Goal: Information Seeking & Learning: Learn about a topic

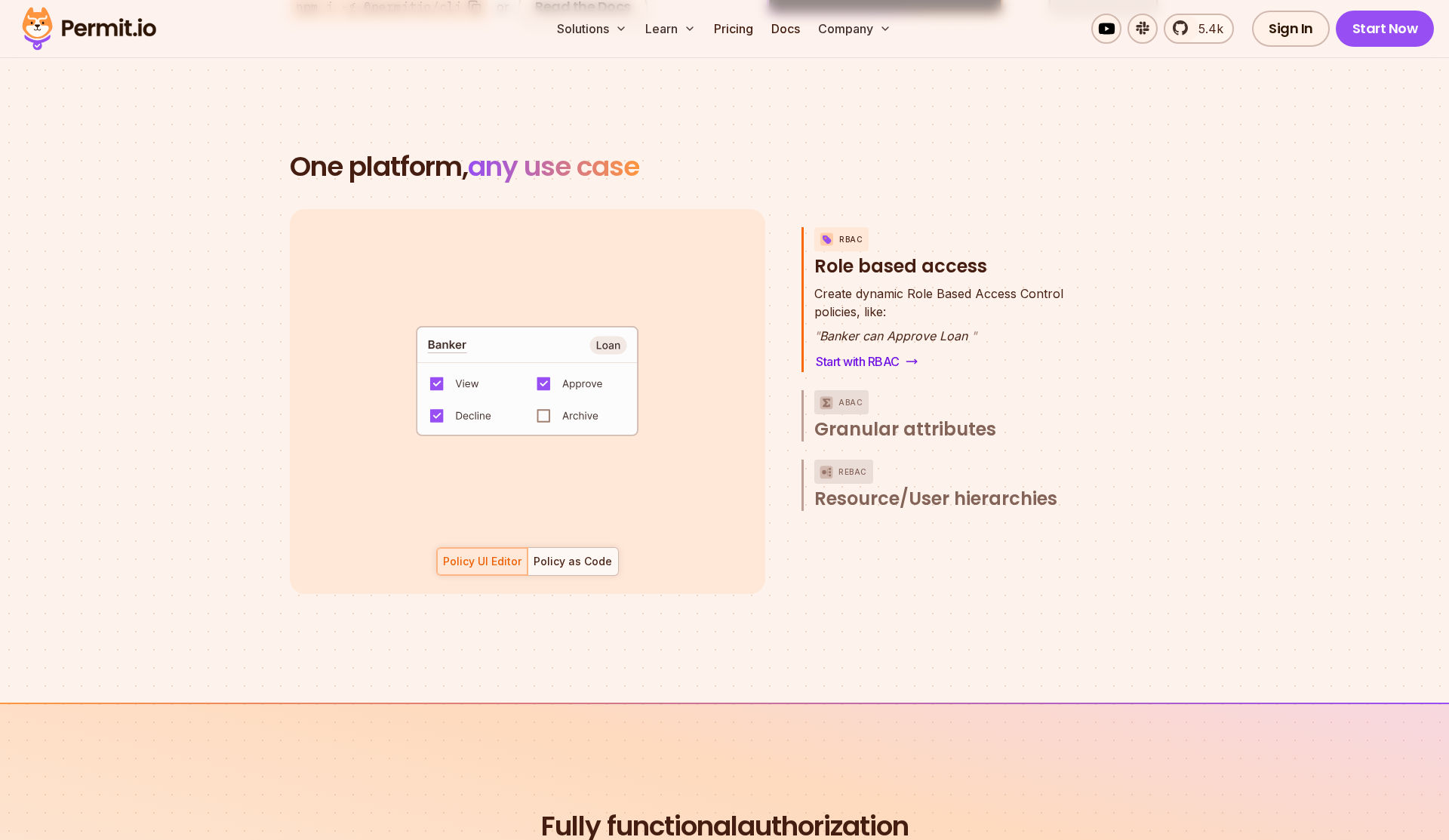
scroll to position [2099, 0]
click at [909, 416] on span "Granular attributes" at bounding box center [905, 428] width 182 height 24
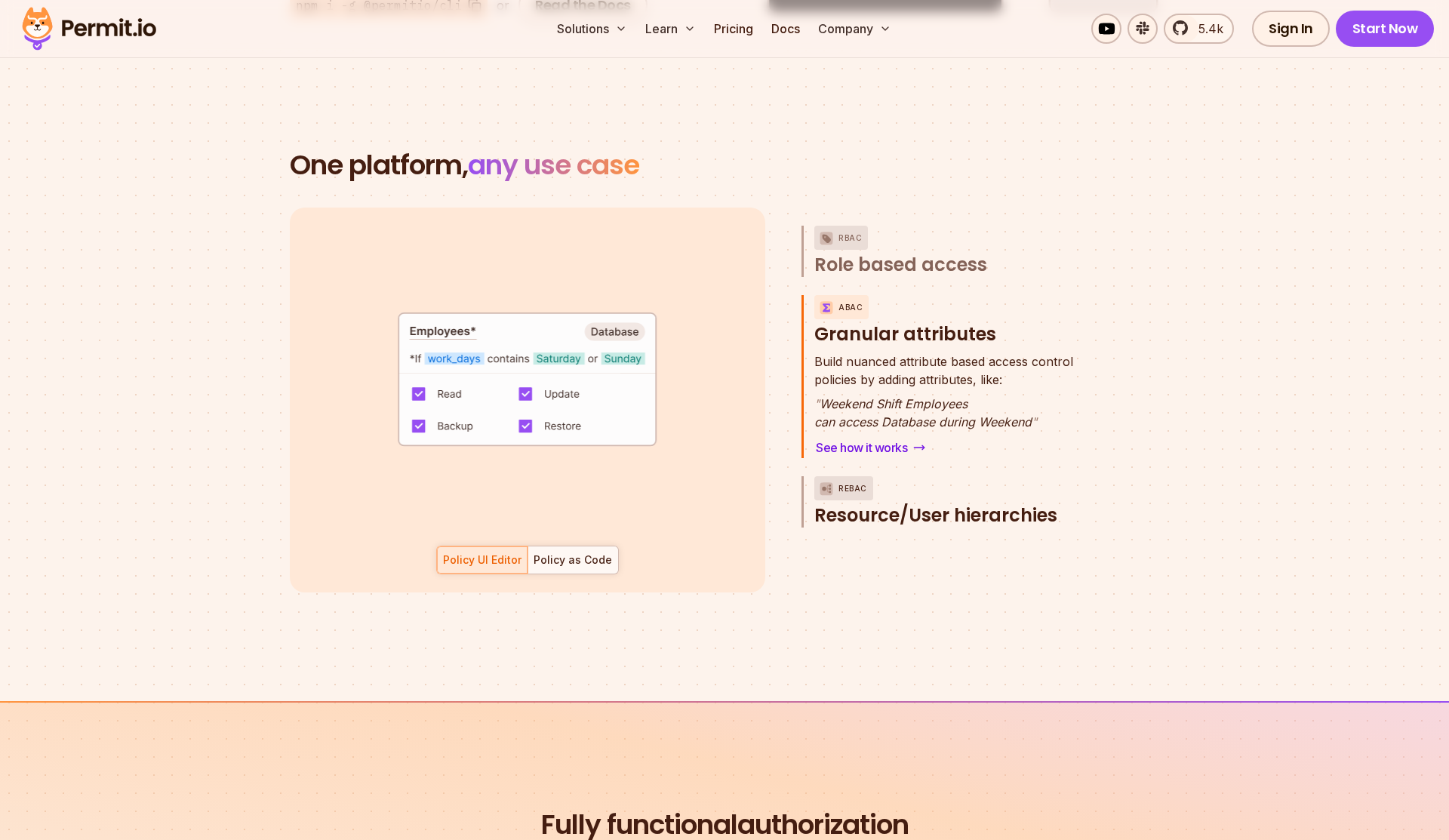
click at [947, 503] on span "Resource/User hierarchies" at bounding box center [935, 515] width 243 height 24
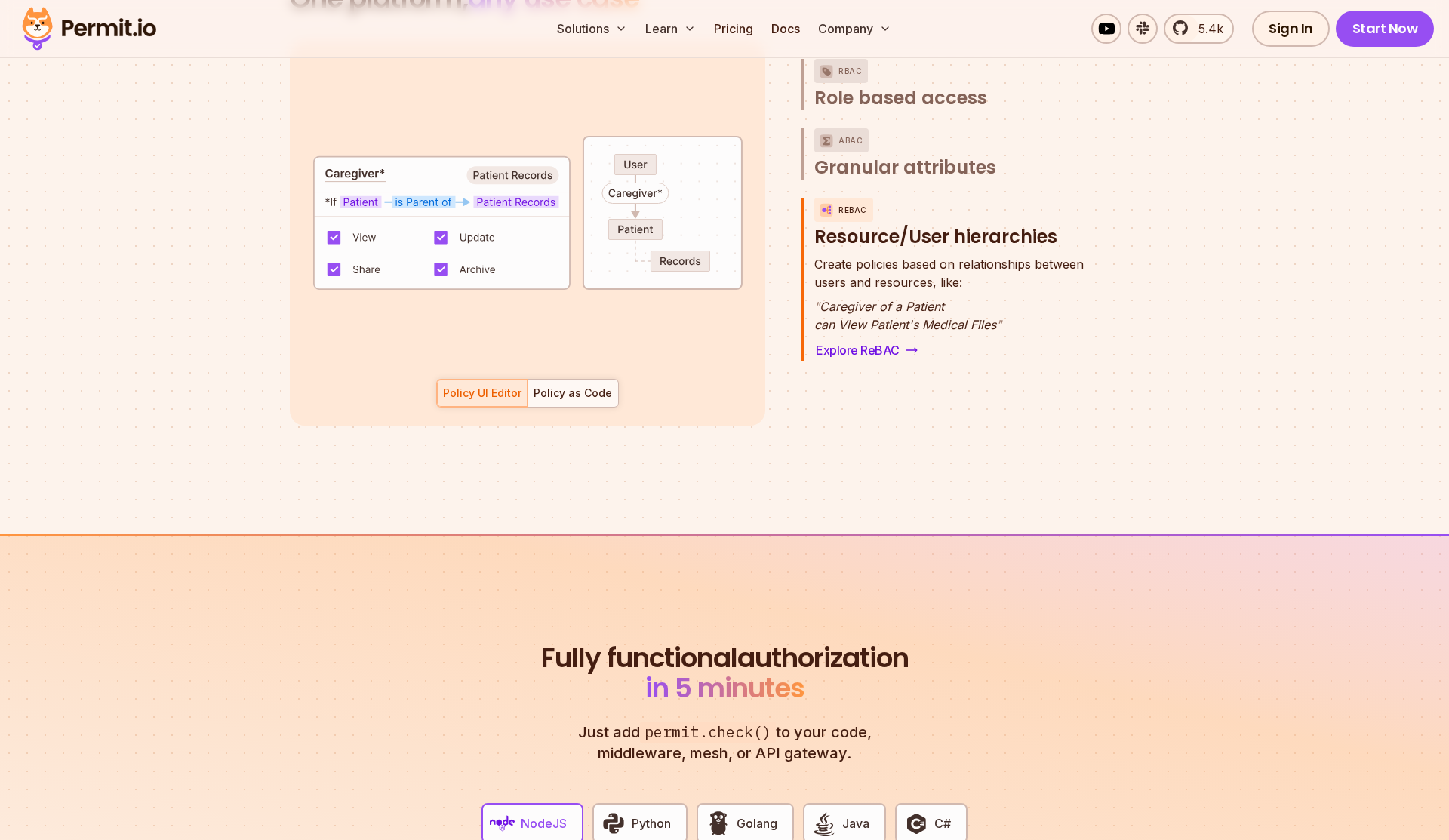
scroll to position [2244, 0]
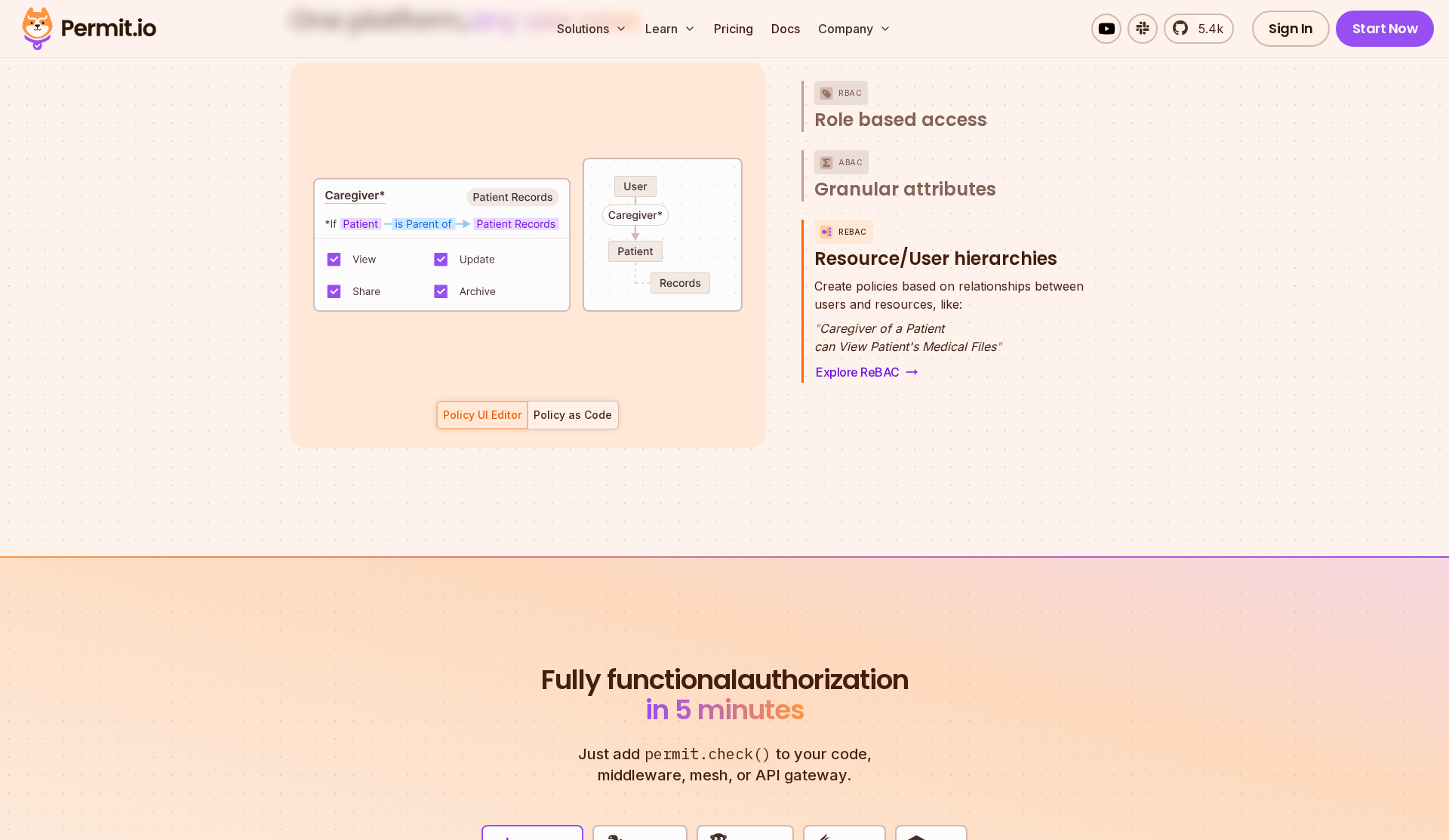
click at [590, 407] on div "Policy as Code" at bounding box center [573, 415] width 79 height 15
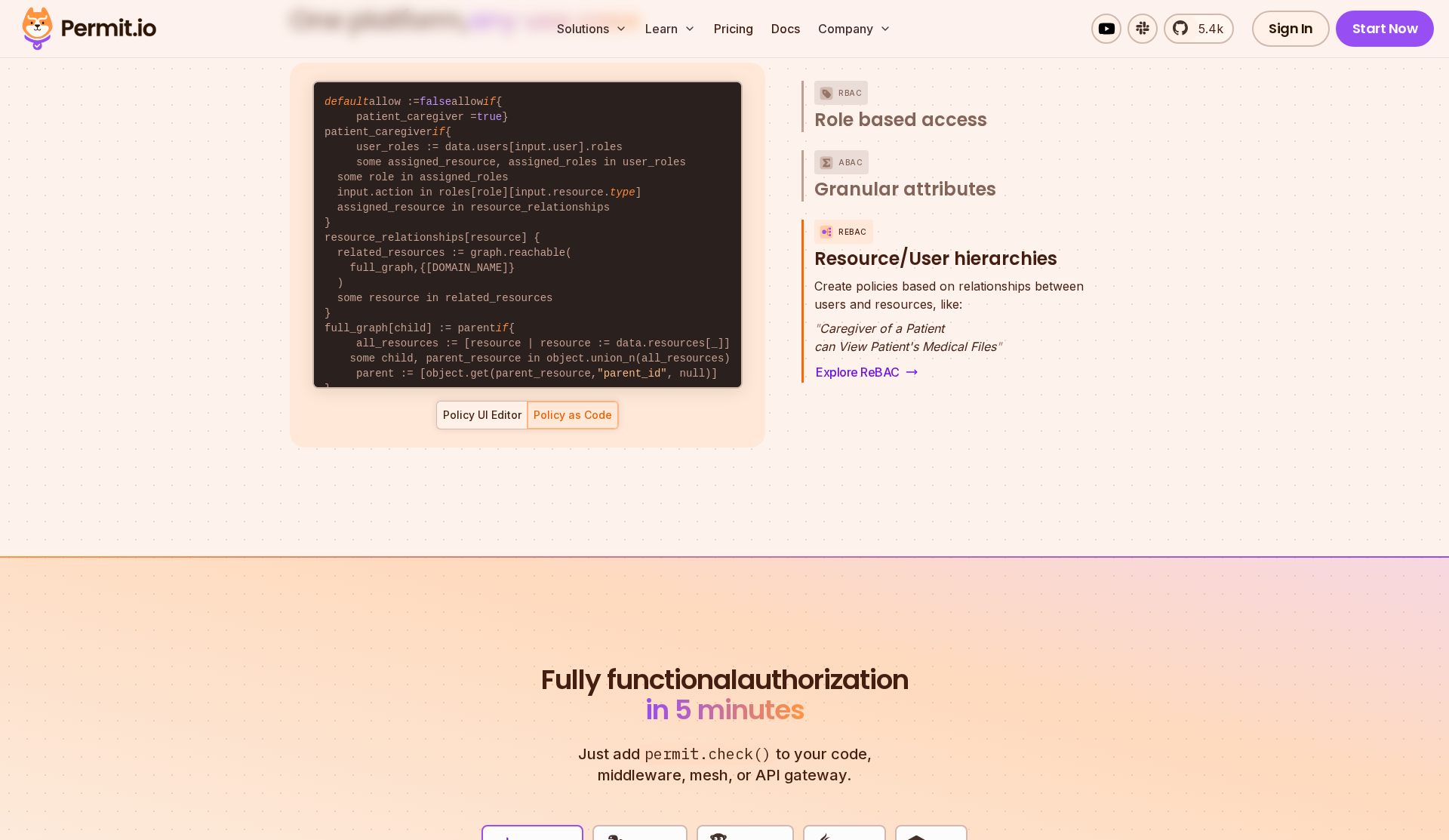
click at [496, 407] on div "Policy UI Editor" at bounding box center [483, 415] width 79 height 15
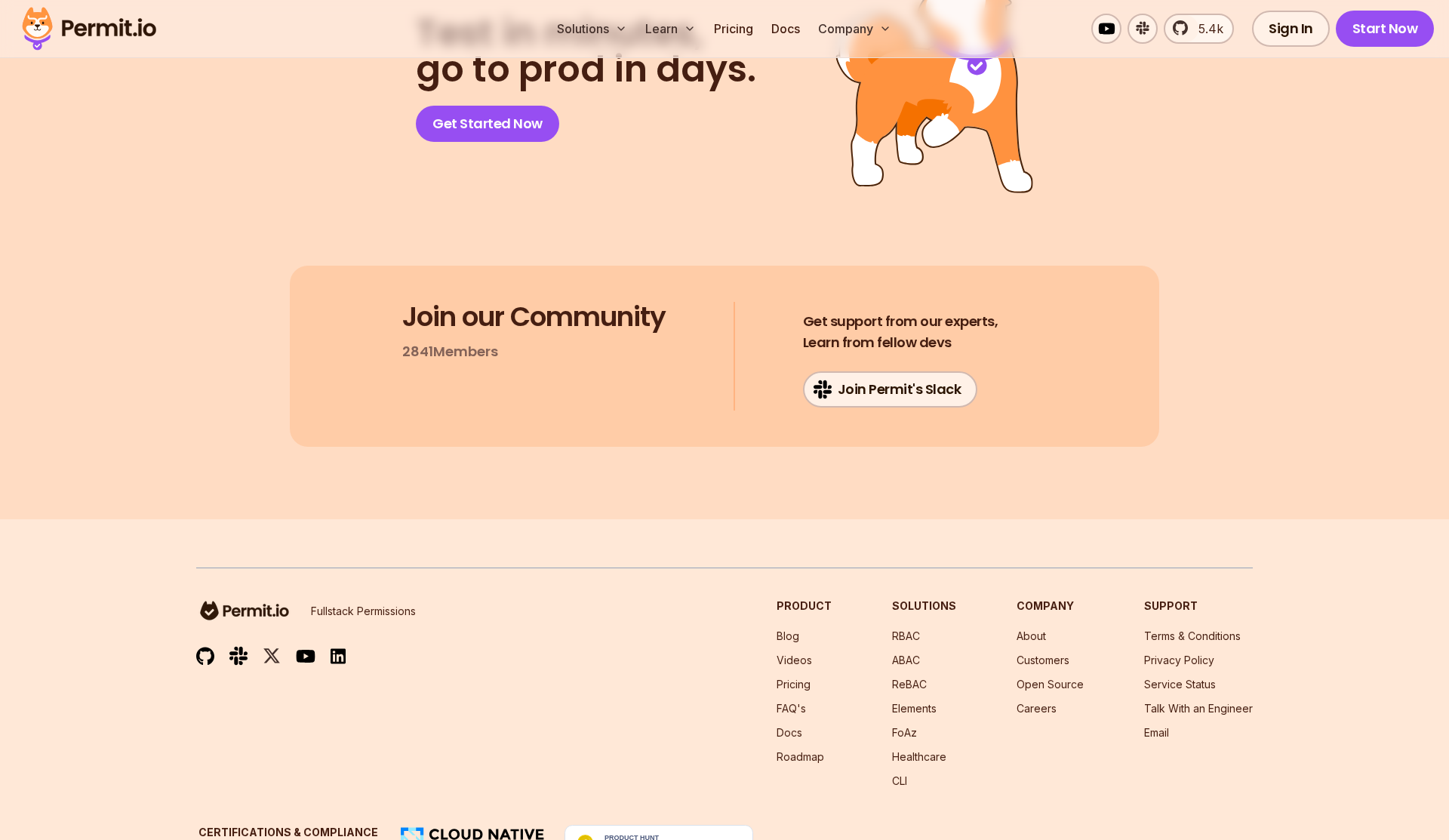
scroll to position [7932, 0]
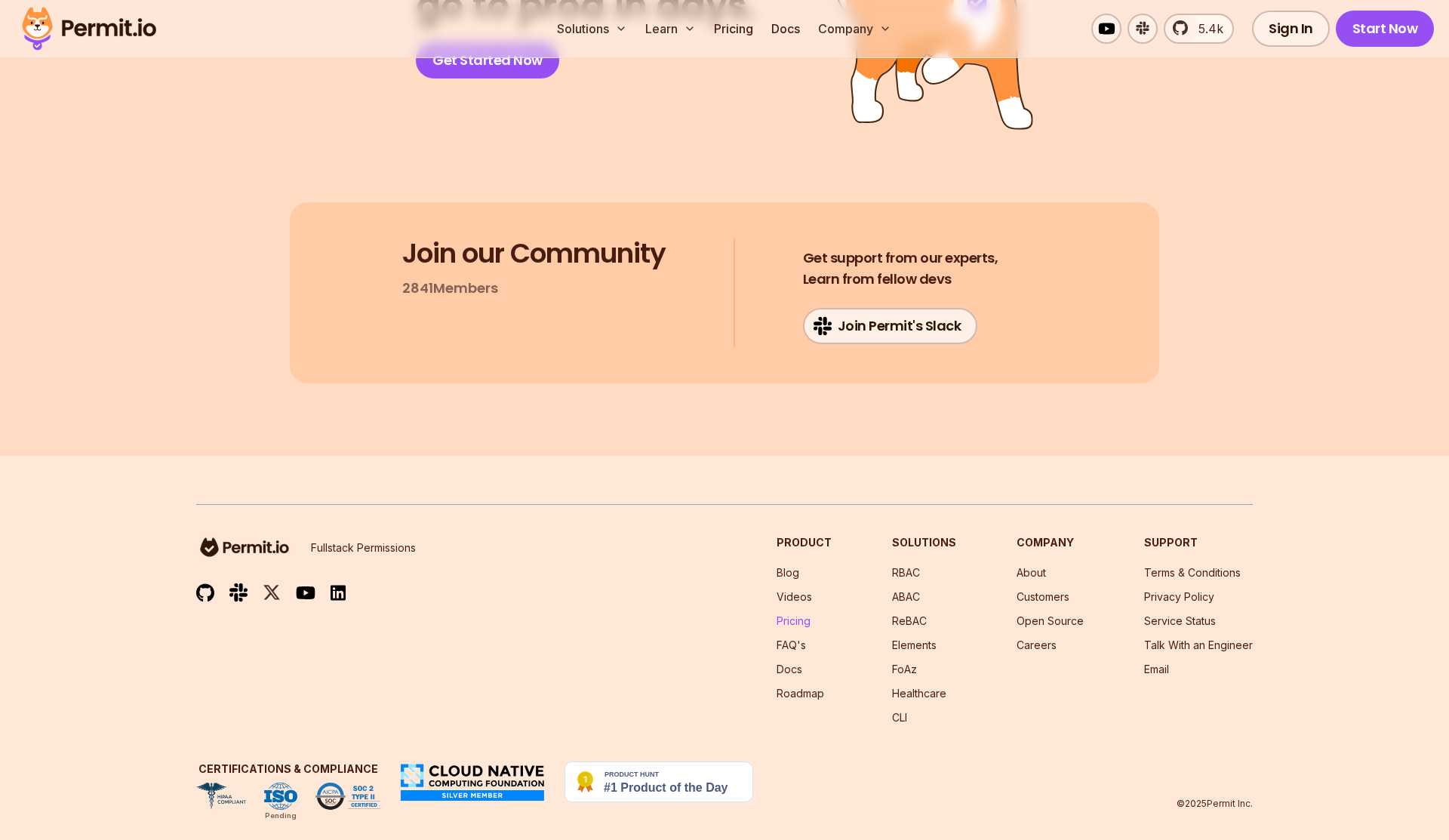
click at [808, 615] on link "Pricing" at bounding box center [793, 620] width 34 height 13
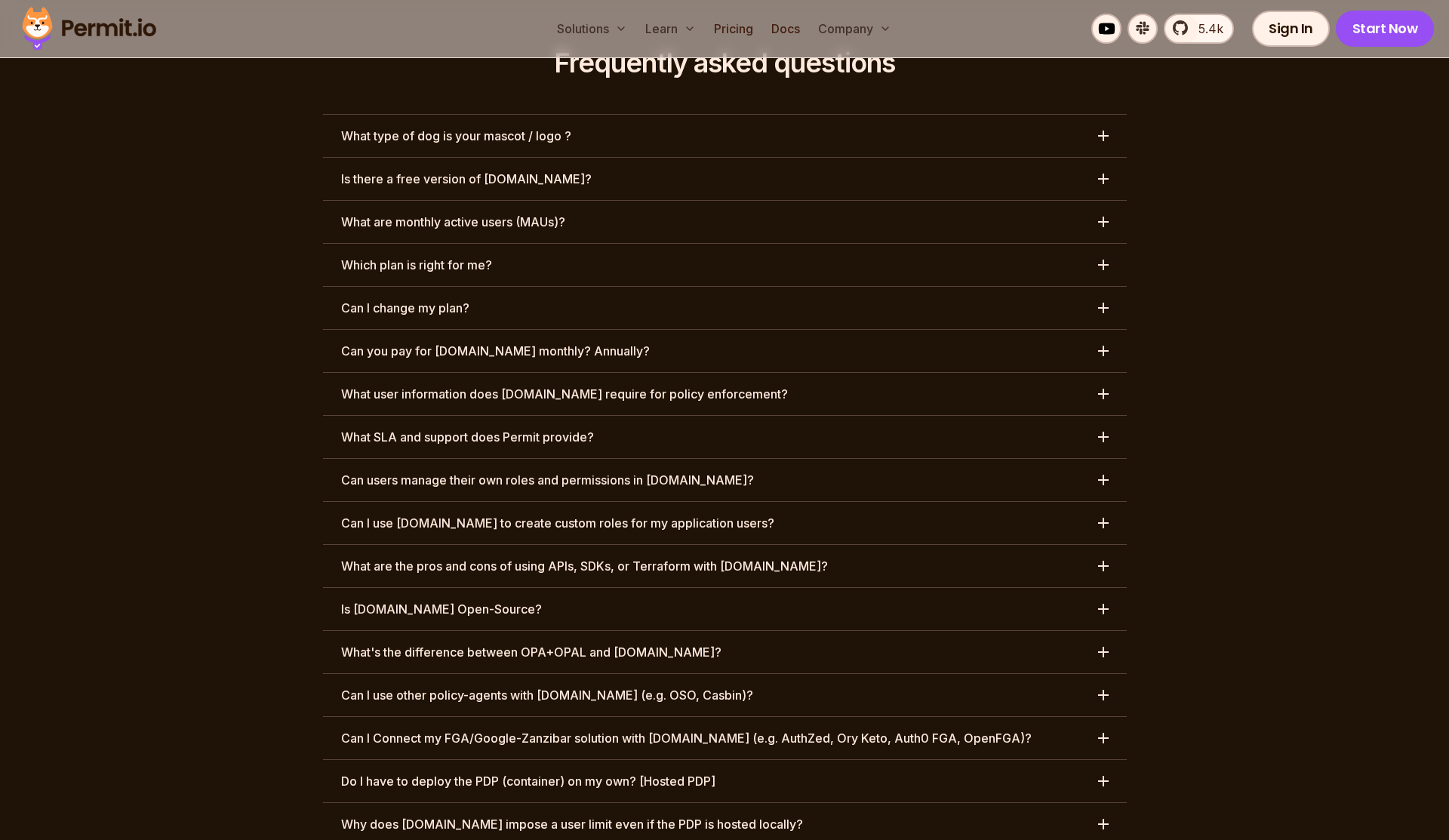
scroll to position [7038, 0]
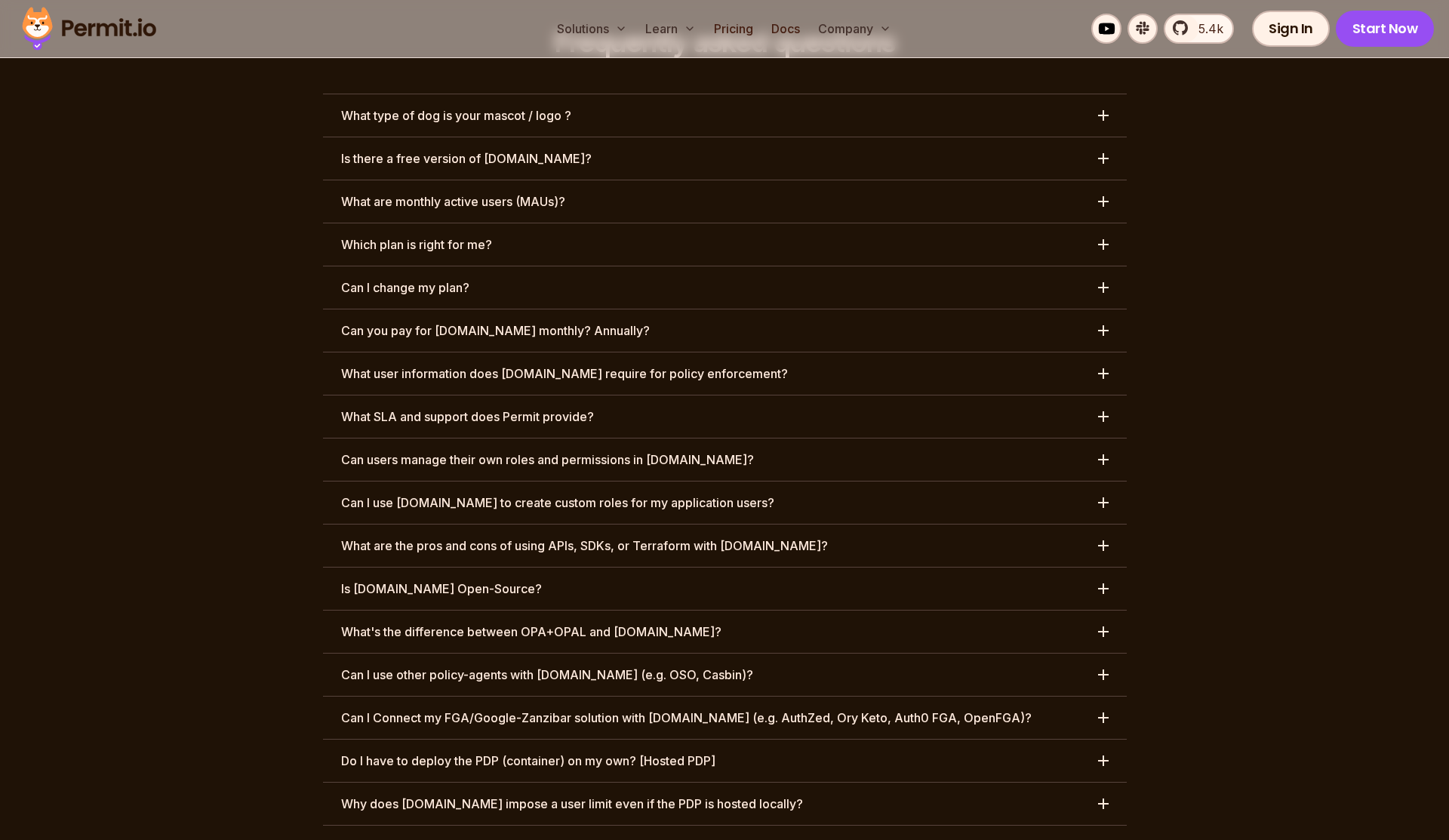
click at [513, 493] on h3 "Can I use [DOMAIN_NAME] to create custom roles for my application users?" at bounding box center [558, 503] width 433 height 18
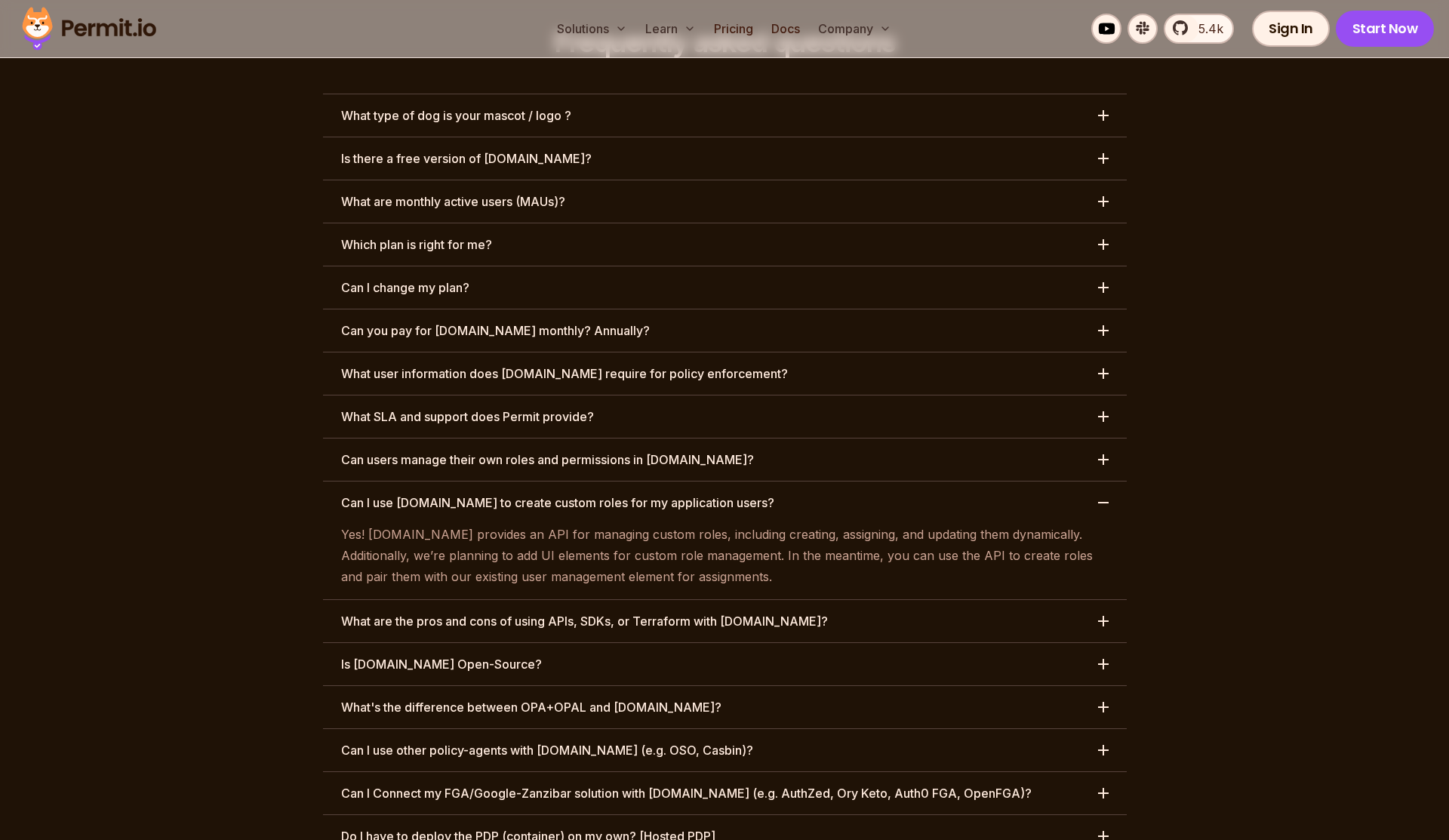
click at [513, 493] on h3 "Can I use [DOMAIN_NAME] to create custom roles for my application users?" at bounding box center [558, 503] width 433 height 18
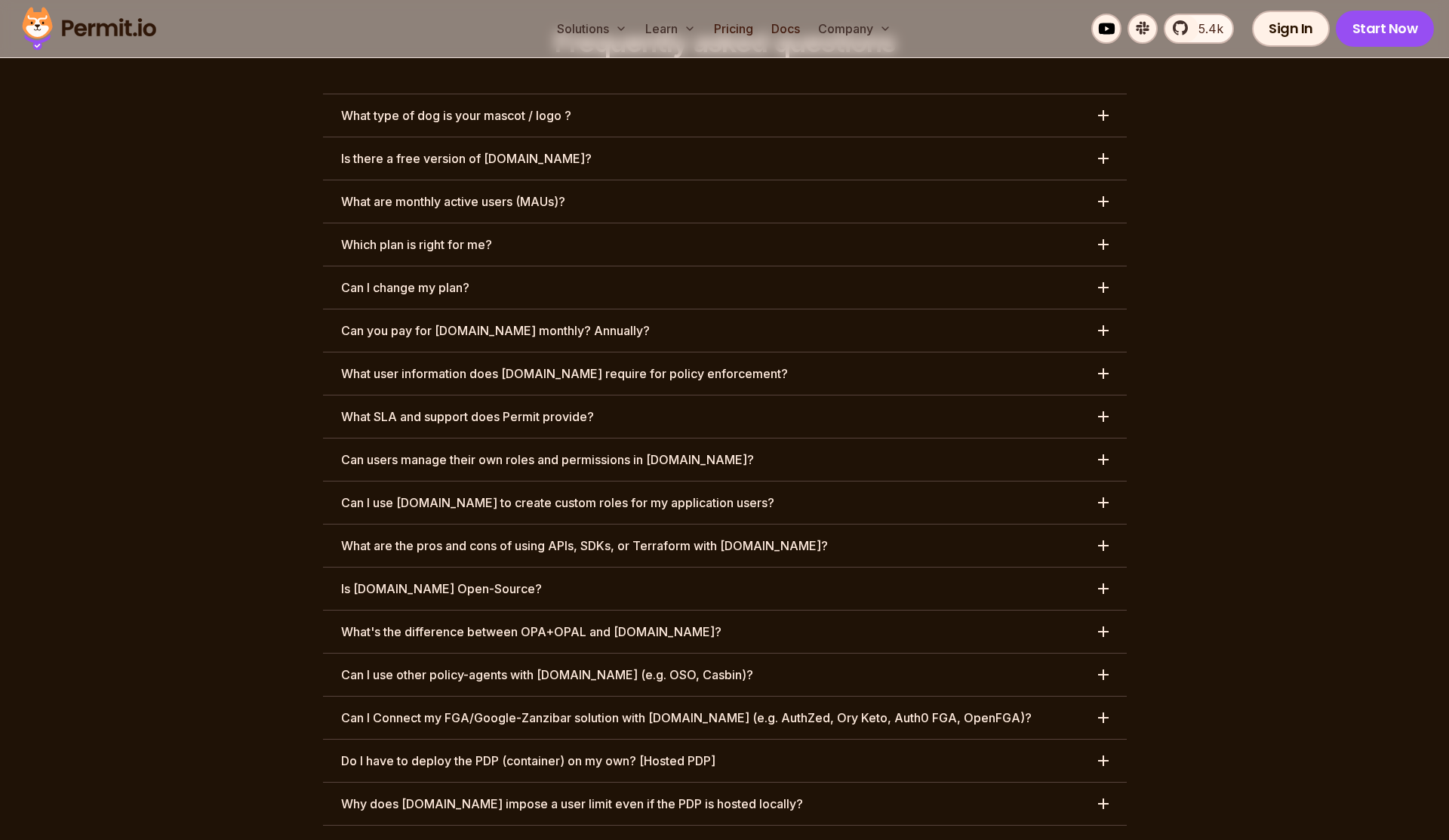
click at [444, 709] on h3 "Can I Connect my FGA/Google-Zanzibar solution with [DOMAIN_NAME] (e.g. AuthZed,…" at bounding box center [687, 718] width 691 height 18
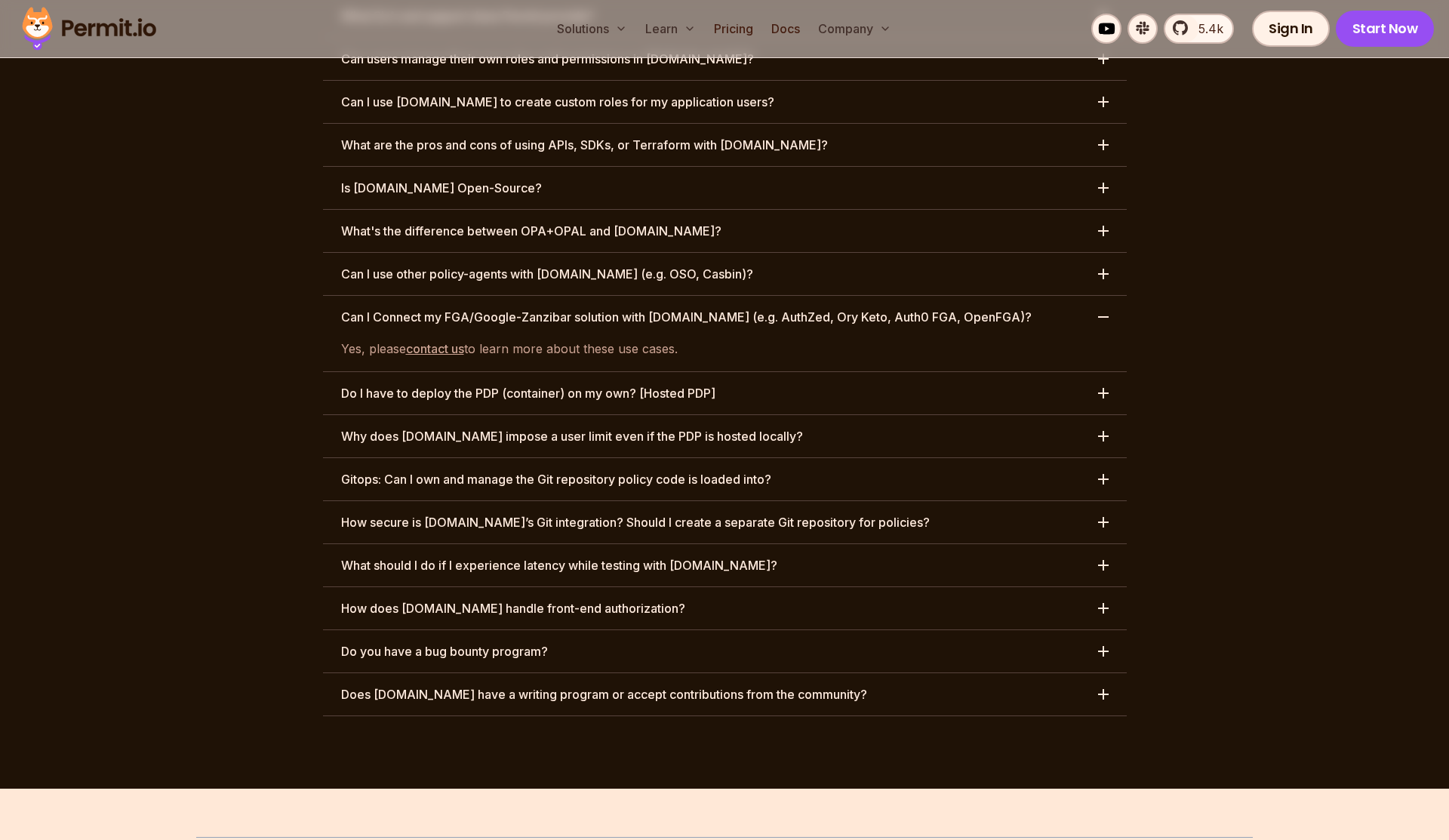
scroll to position [7464, 0]
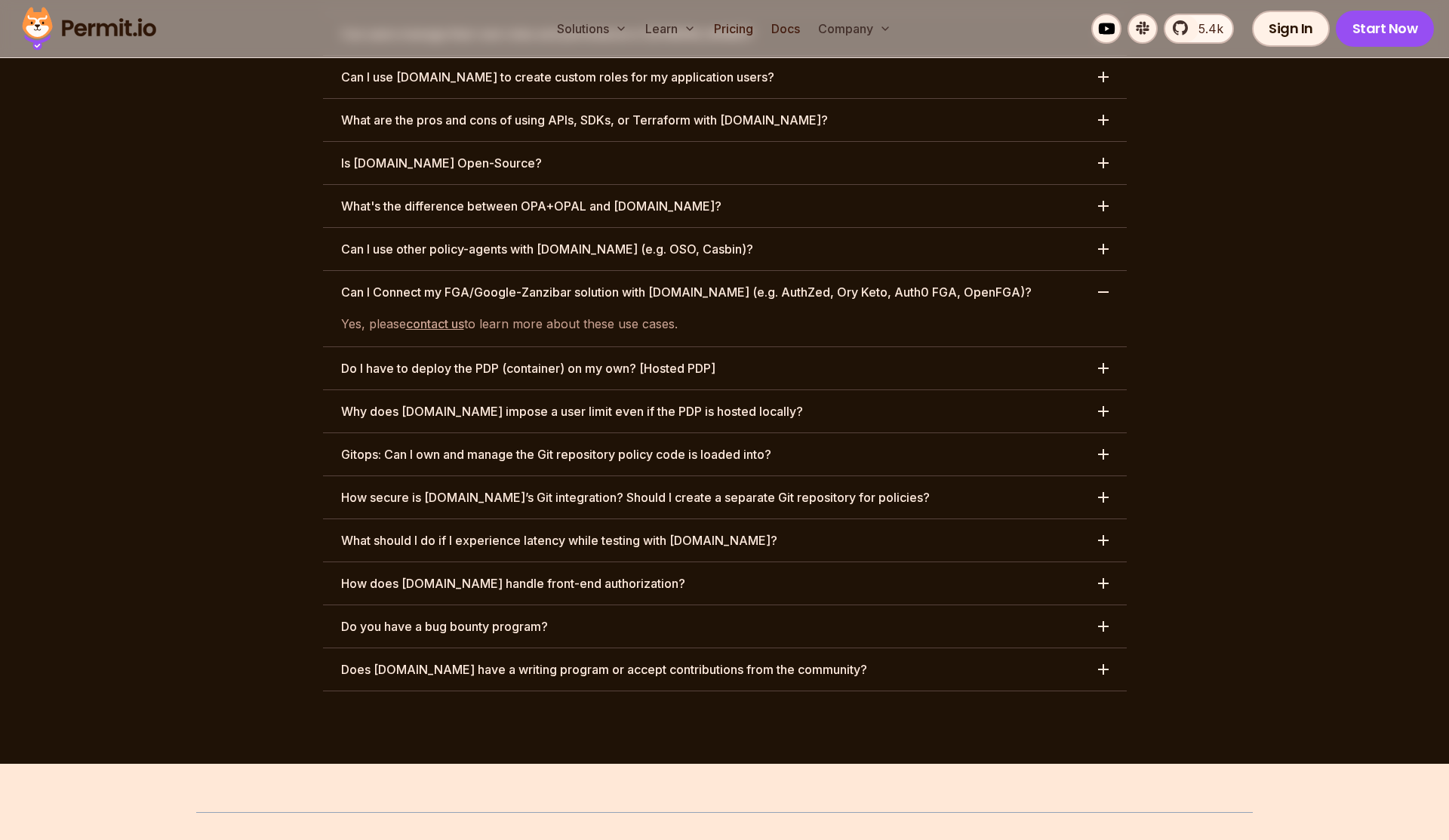
click at [451, 359] on h3 "Do I have to deploy the PDP (container) on my own? [Hosted PDP]" at bounding box center [529, 368] width 374 height 18
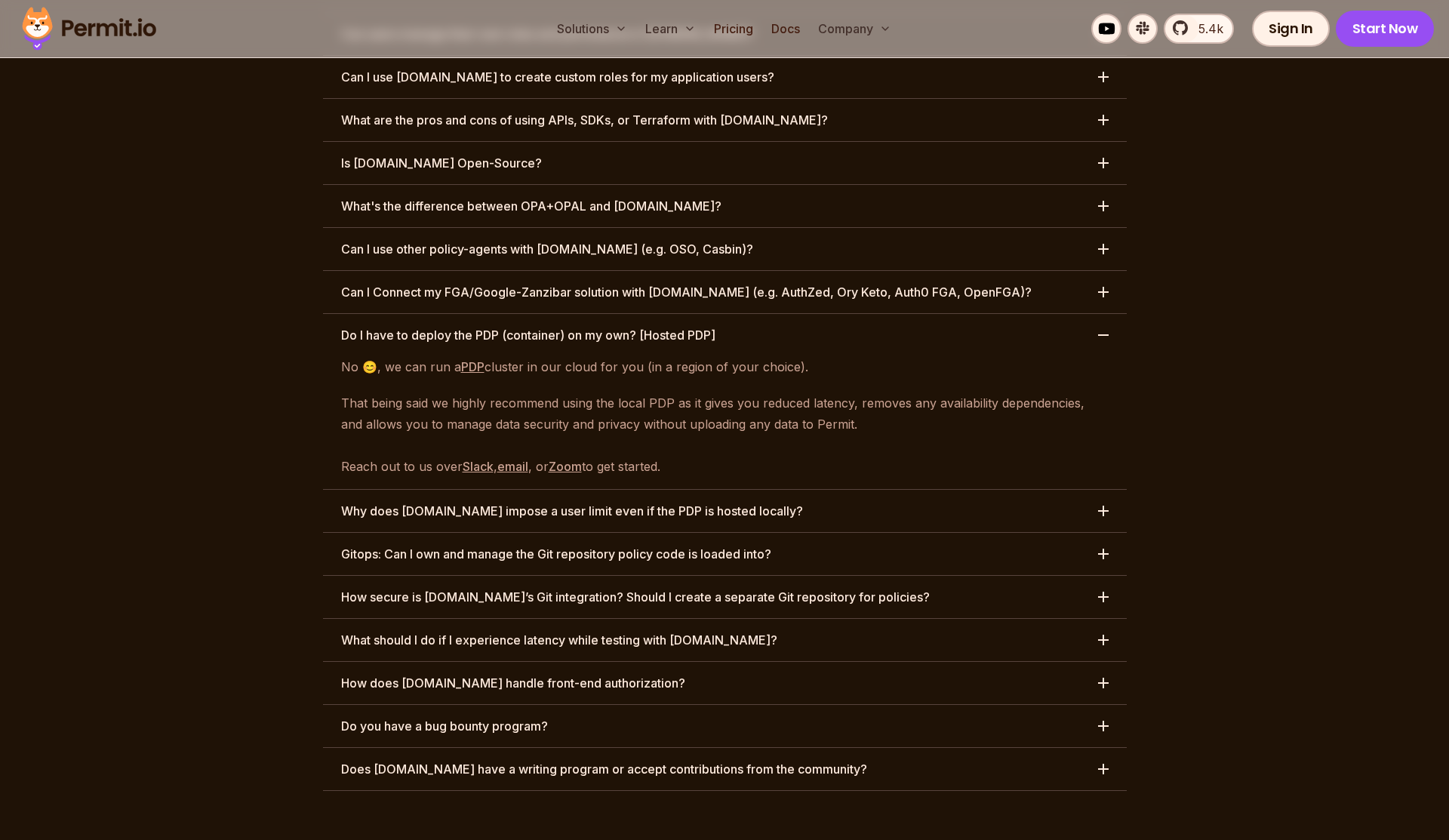
click at [391, 502] on h3 "Why does [DOMAIN_NAME] impose a user limit even if the PDP is hosted locally?" at bounding box center [572, 511] width 462 height 18
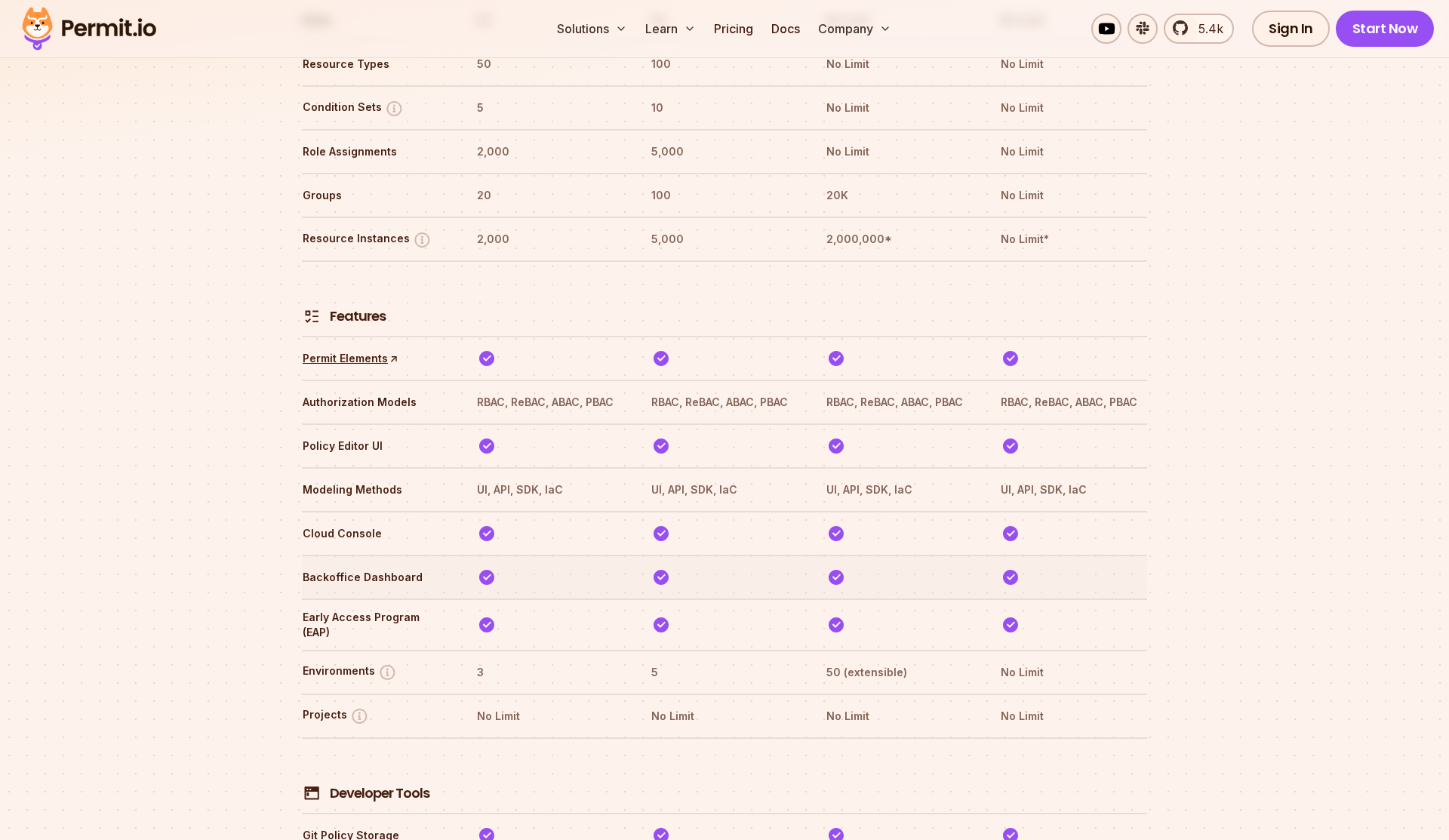
scroll to position [2067, 0]
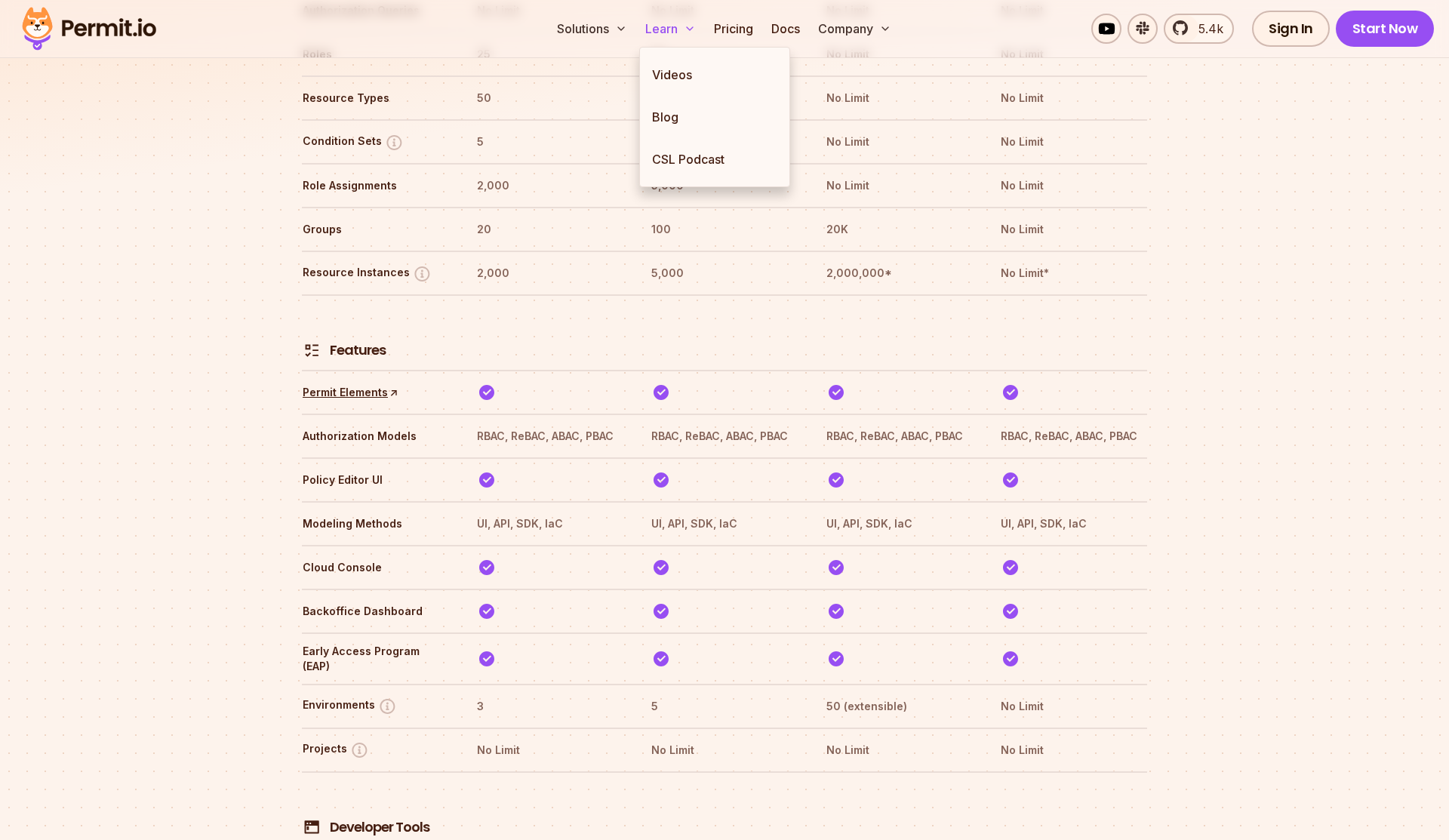
click at [682, 23] on button "Learn" at bounding box center [671, 28] width 63 height 30
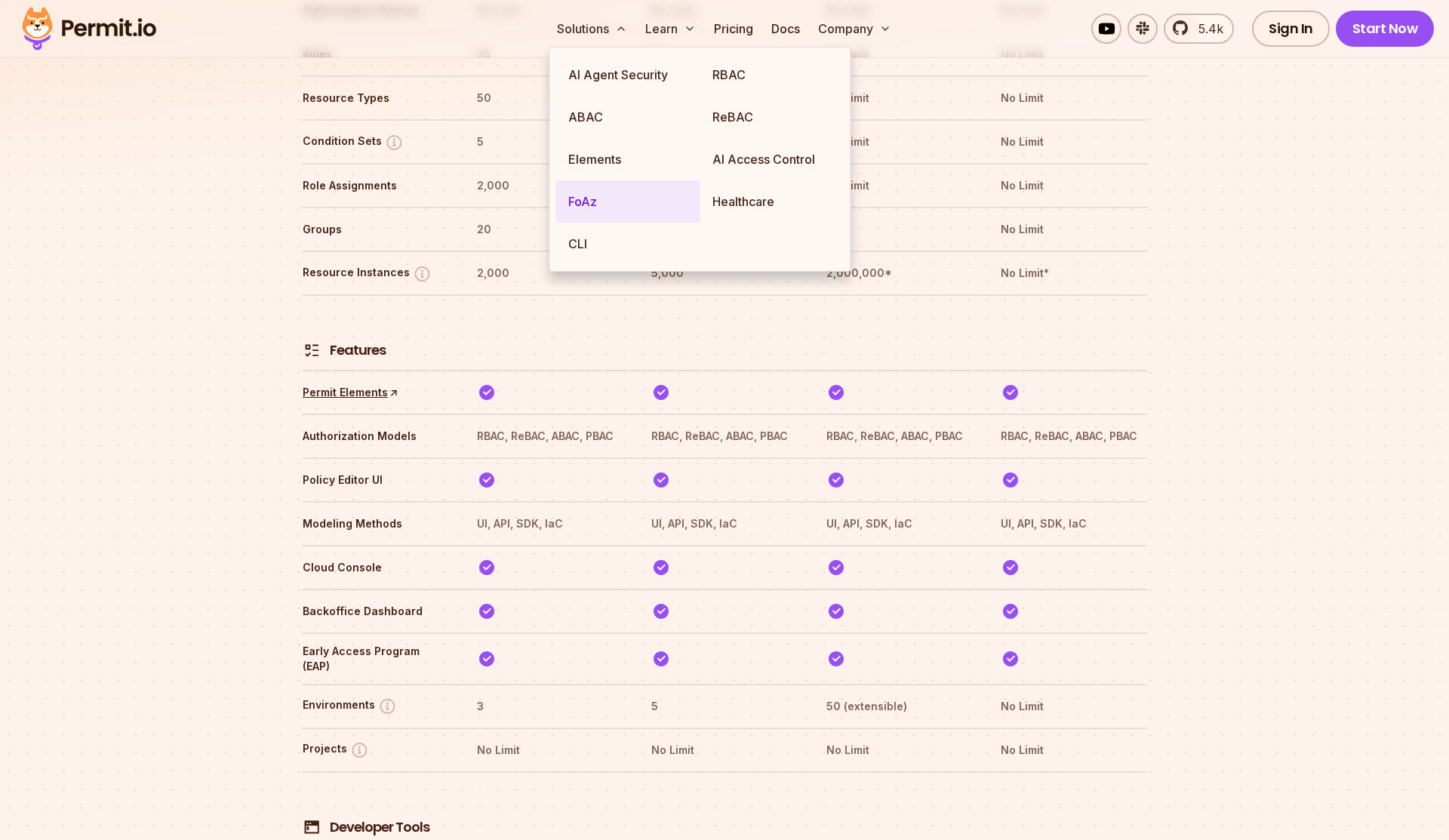
click at [608, 208] on link "FoAz" at bounding box center [628, 201] width 144 height 43
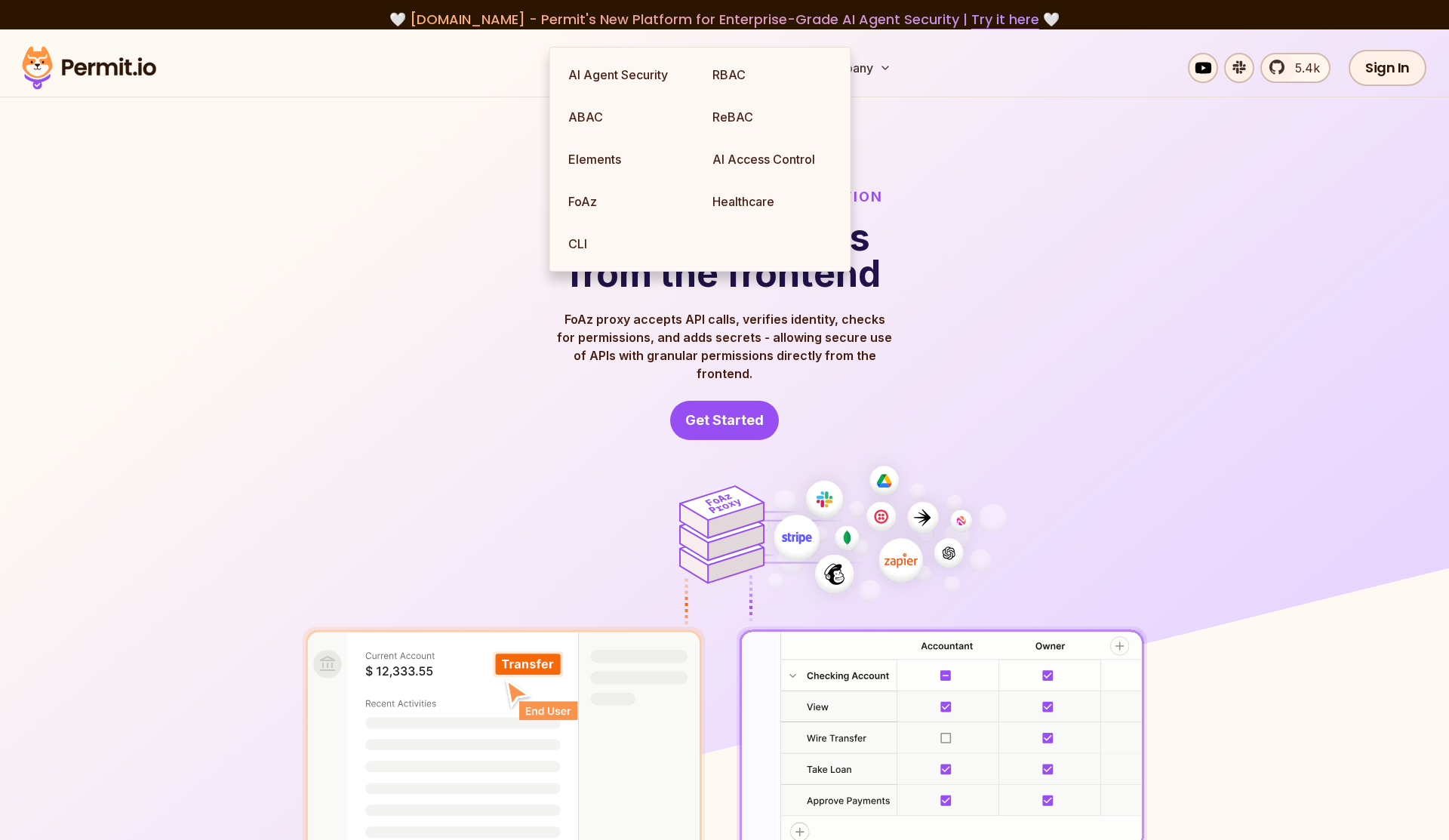
click at [265, 412] on img at bounding box center [724, 479] width 1449 height 900
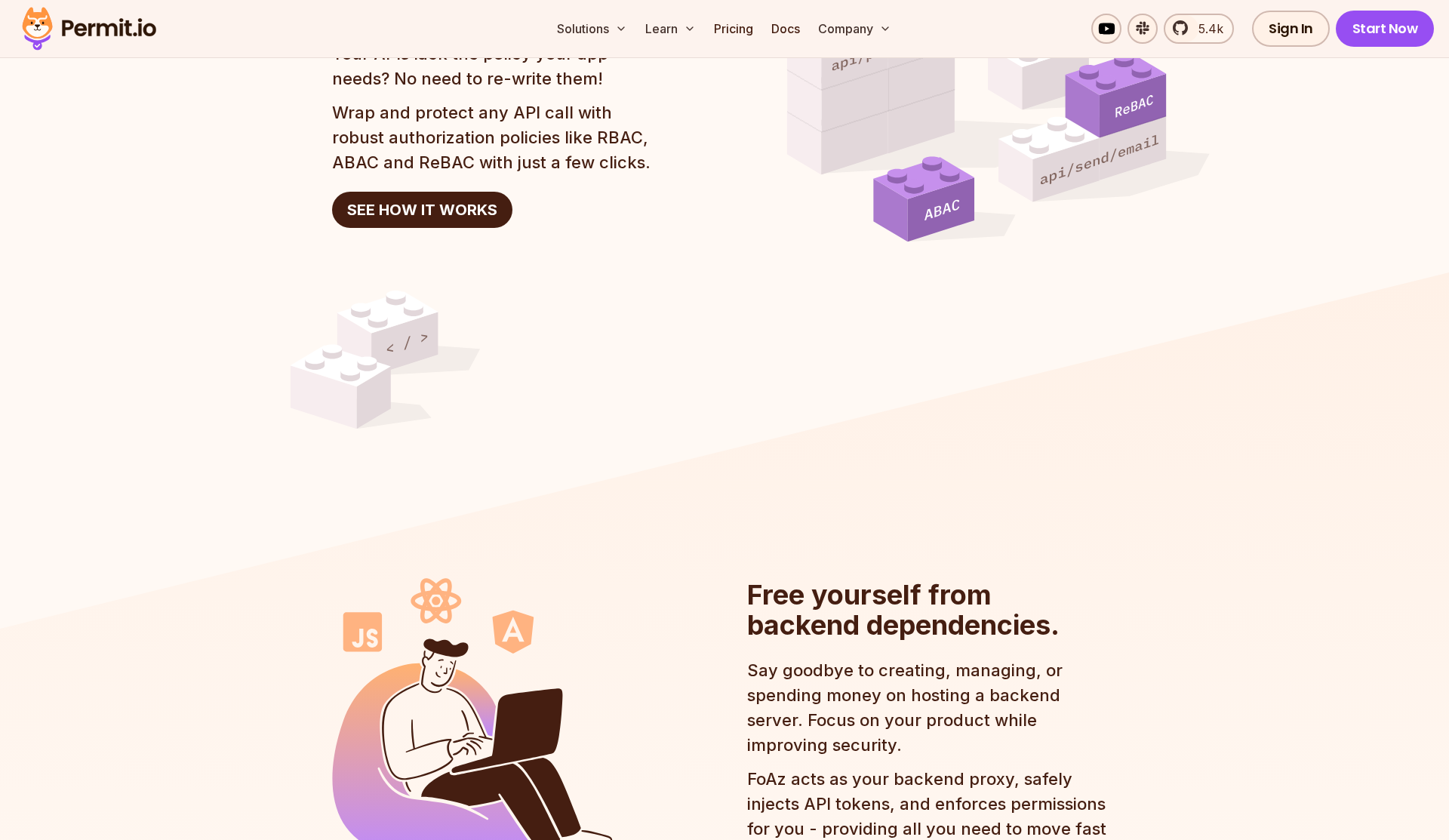
scroll to position [1581, 0]
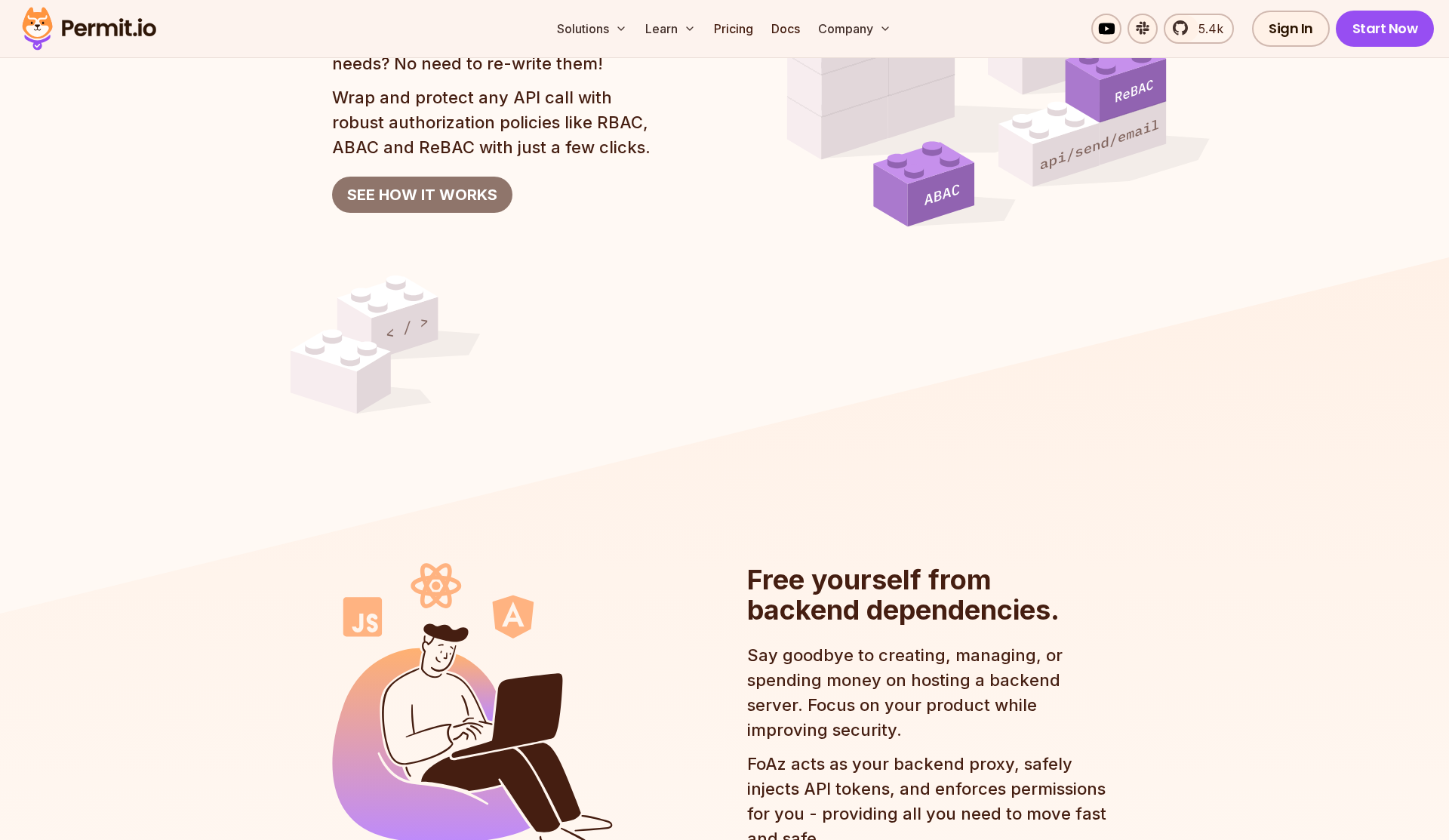
click at [464, 185] on link "SEE HOW IT WORKS" at bounding box center [423, 194] width 180 height 36
